Goal: Find specific page/section: Find specific page/section

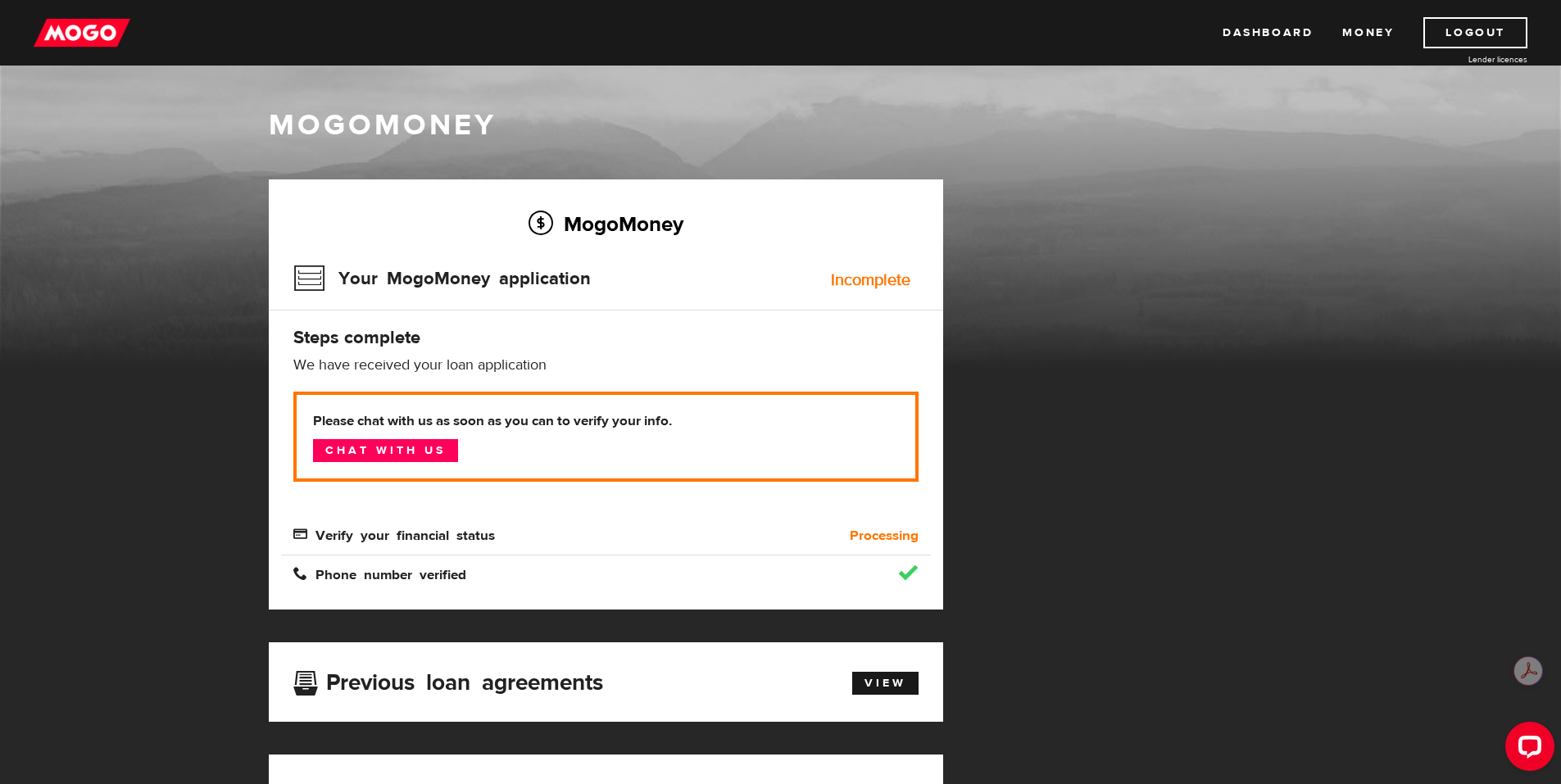
click at [550, 228] on h2 "MogoMoney" at bounding box center [606, 223] width 625 height 34
click at [420, 448] on link "Chat with us" at bounding box center [385, 451] width 145 height 23
click at [1353, 33] on link "Money" at bounding box center [1368, 32] width 52 height 31
click at [1273, 35] on link "Dashboard" at bounding box center [1267, 32] width 91 height 31
